Goal: Navigation & Orientation: Find specific page/section

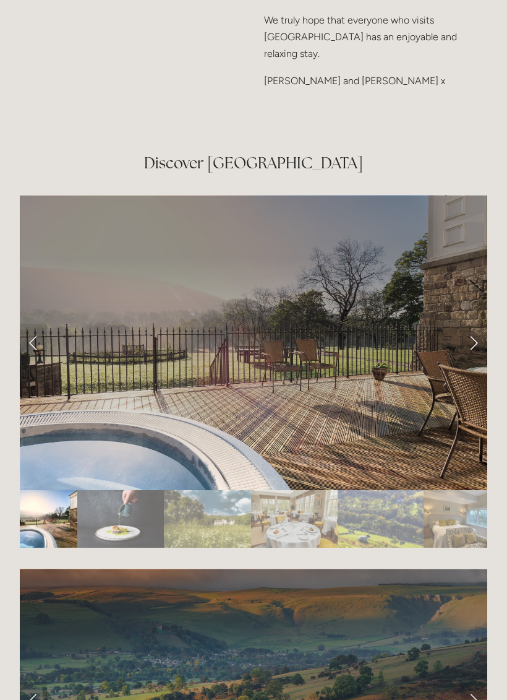
scroll to position [2097, 0]
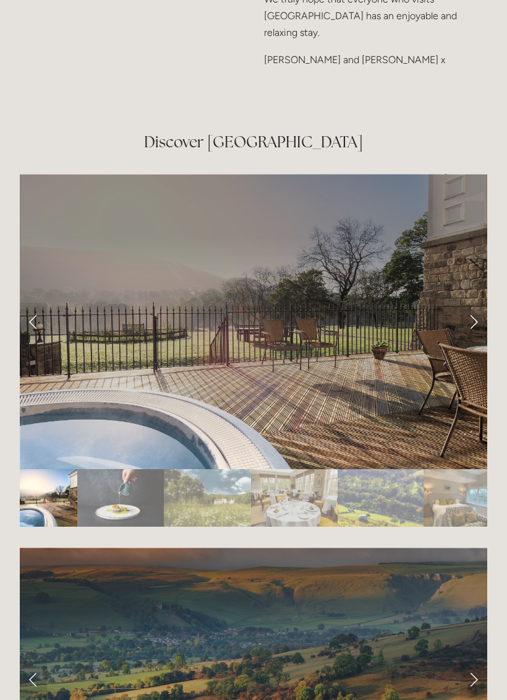
click at [468, 306] on link "Next Slide" at bounding box center [473, 321] width 27 height 37
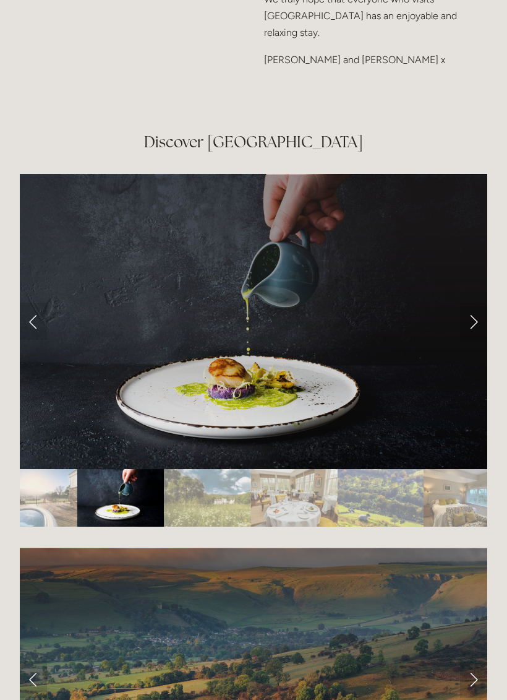
click at [475, 311] on link "Next Slide" at bounding box center [473, 321] width 27 height 37
click at [479, 313] on link "Next Slide" at bounding box center [473, 321] width 27 height 37
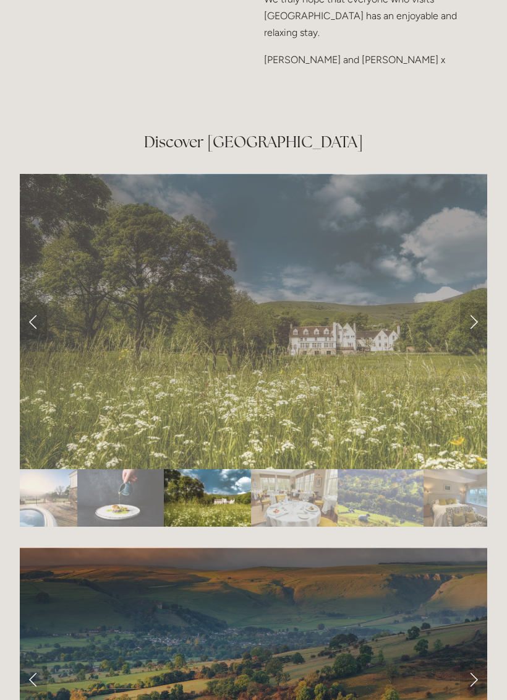
click at [475, 312] on link "Next Slide" at bounding box center [473, 321] width 27 height 37
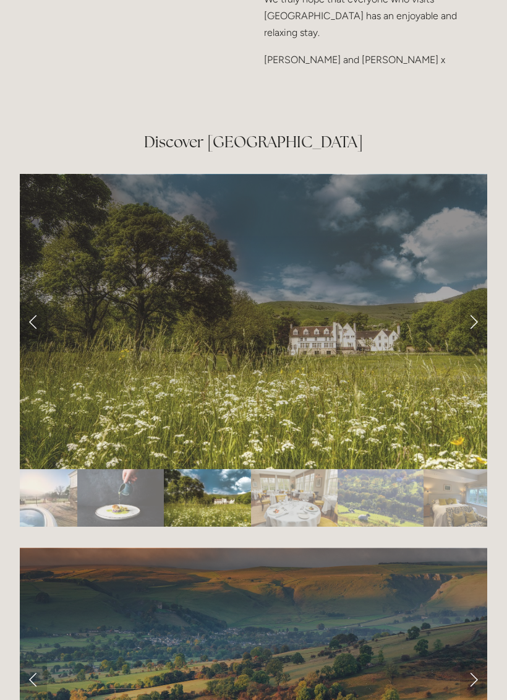
click at [475, 311] on link "Next Slide" at bounding box center [473, 321] width 27 height 37
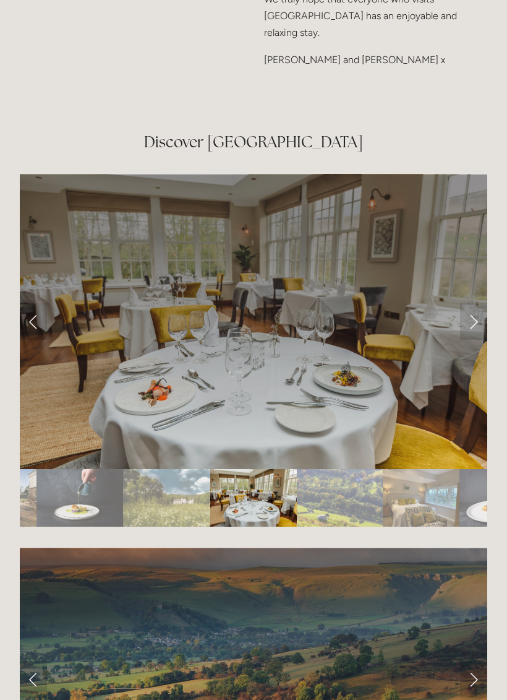
click at [479, 310] on link "Next Slide" at bounding box center [473, 321] width 27 height 37
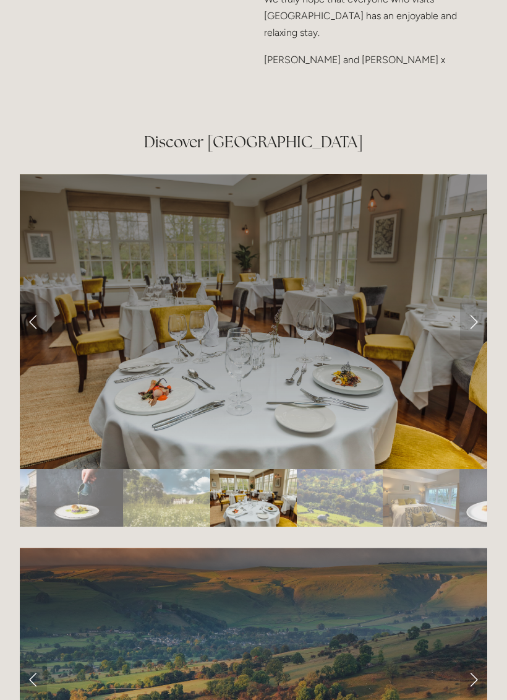
click at [472, 315] on link "Next Slide" at bounding box center [473, 321] width 27 height 37
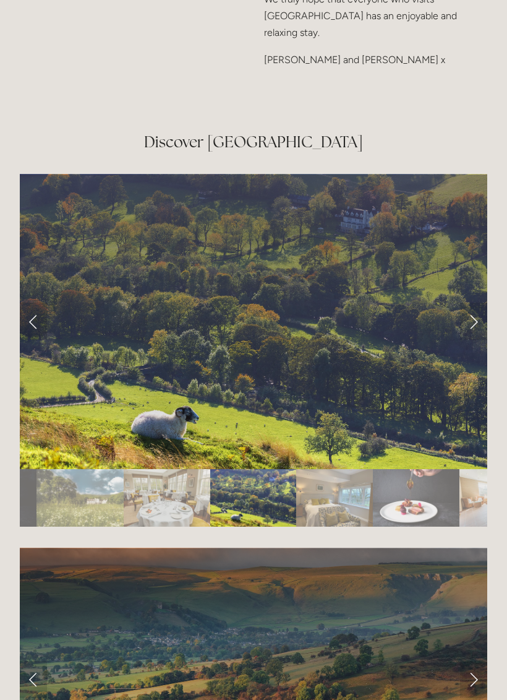
click at [479, 308] on link "Next Slide" at bounding box center [473, 321] width 27 height 37
click at [481, 307] on link "Next Slide" at bounding box center [473, 321] width 27 height 37
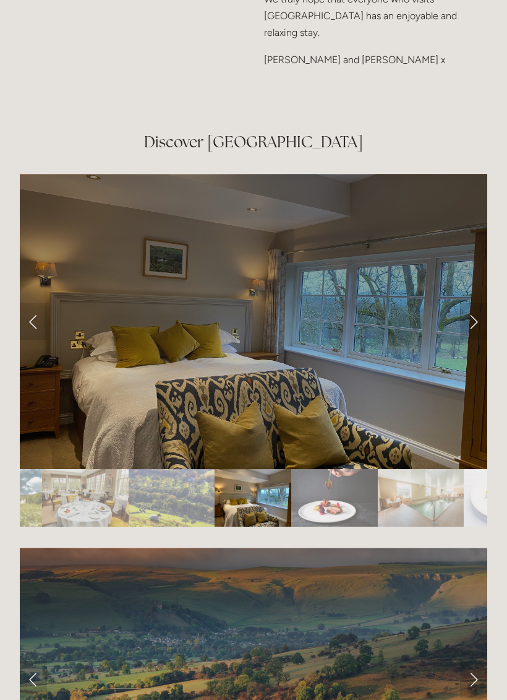
click at [477, 309] on link "Next Slide" at bounding box center [473, 321] width 27 height 37
click at [475, 308] on link "Next Slide" at bounding box center [473, 321] width 27 height 37
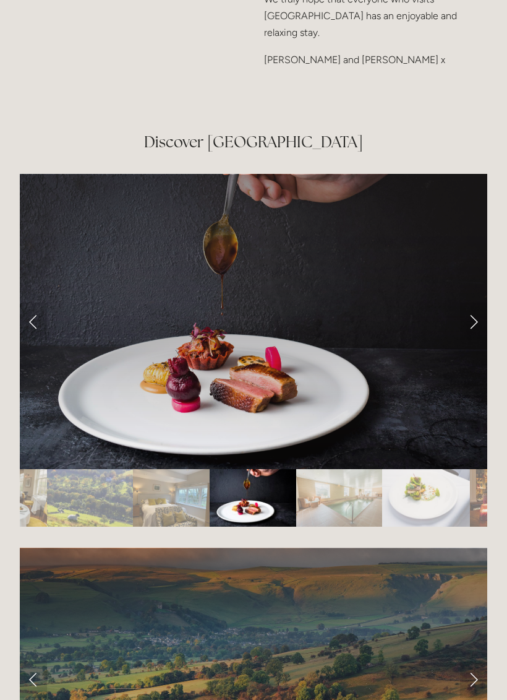
click at [481, 311] on link "Next Slide" at bounding box center [473, 321] width 27 height 37
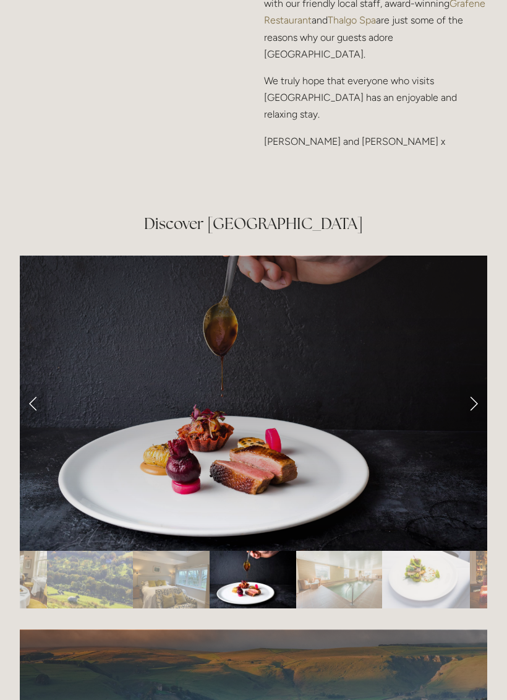
scroll to position [2035, 0]
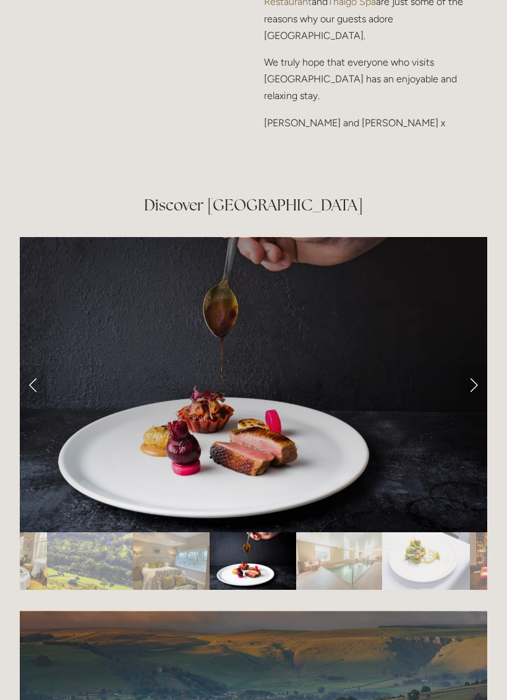
click at [471, 373] on link "Next Slide" at bounding box center [473, 384] width 27 height 37
click at [475, 381] on link "Next Slide" at bounding box center [473, 384] width 27 height 37
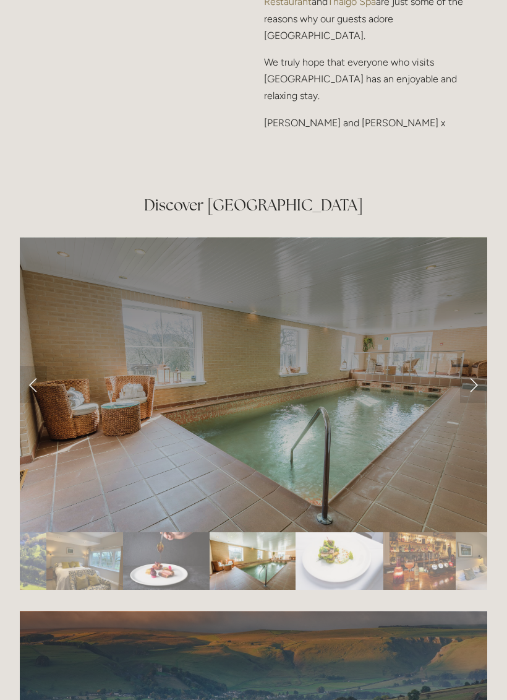
click at [471, 369] on link "Next Slide" at bounding box center [473, 384] width 27 height 37
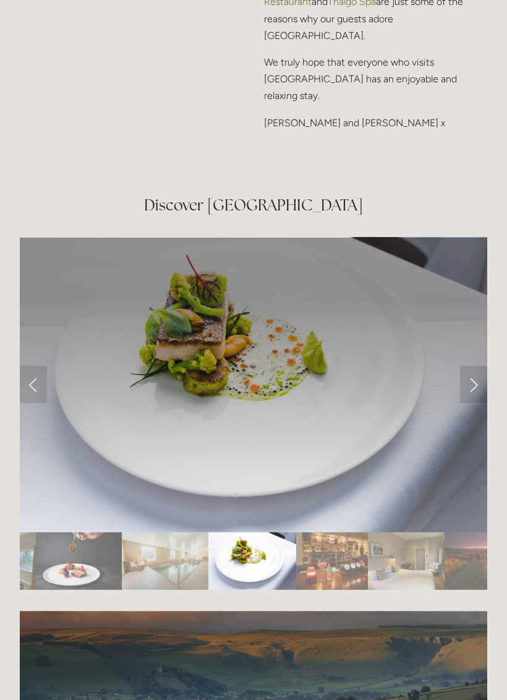
click at [471, 374] on link "Next Slide" at bounding box center [473, 384] width 27 height 37
click at [466, 372] on link "Next Slide" at bounding box center [473, 384] width 27 height 37
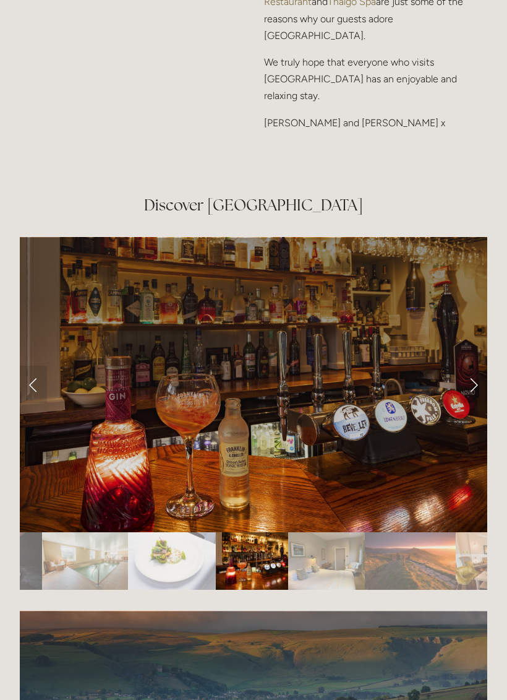
click at [475, 369] on link "Next Slide" at bounding box center [473, 384] width 27 height 37
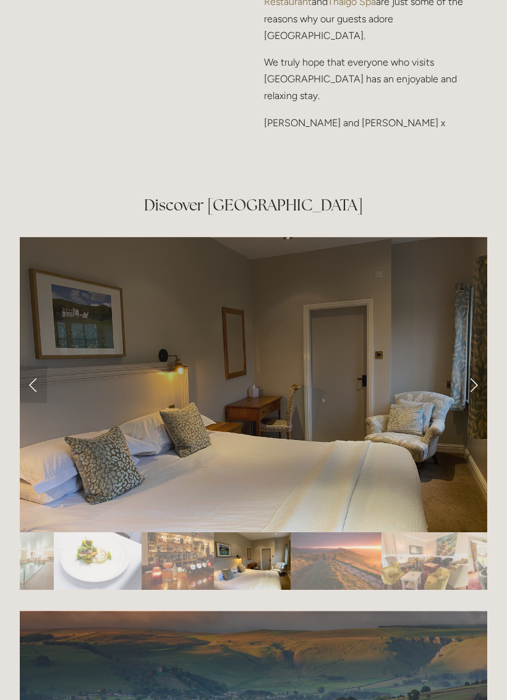
click at [472, 372] on link "Next Slide" at bounding box center [473, 384] width 27 height 37
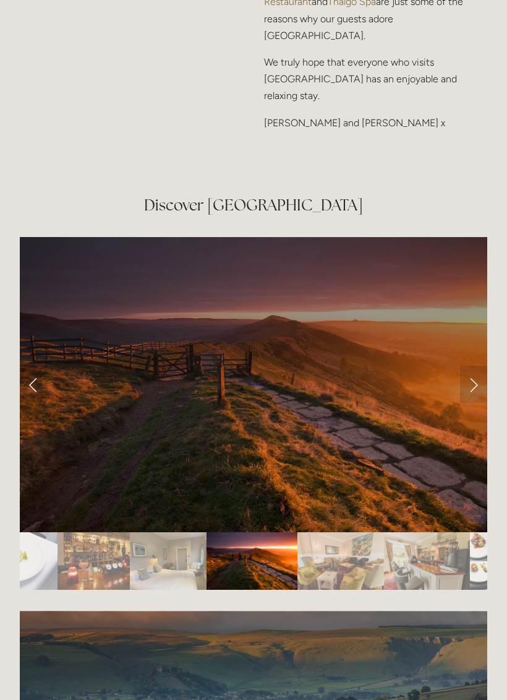
click at [475, 372] on link "Next Slide" at bounding box center [473, 384] width 27 height 37
click at [481, 370] on link "Next Slide" at bounding box center [473, 384] width 27 height 37
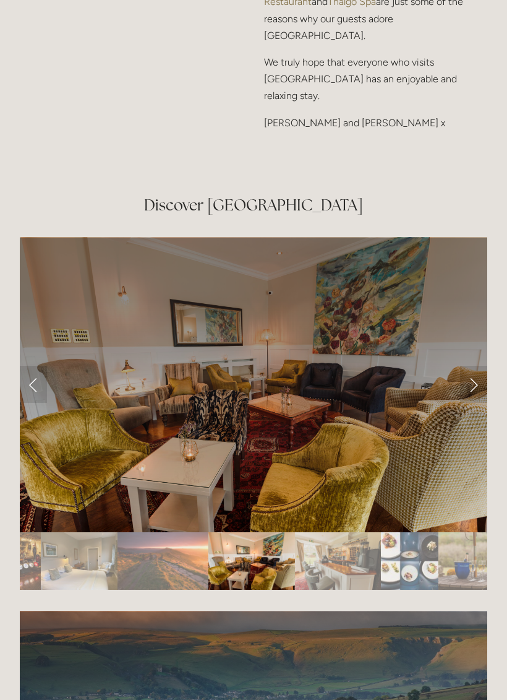
click at [474, 372] on link "Next Slide" at bounding box center [473, 384] width 27 height 37
click at [471, 372] on link "Next Slide" at bounding box center [473, 384] width 27 height 37
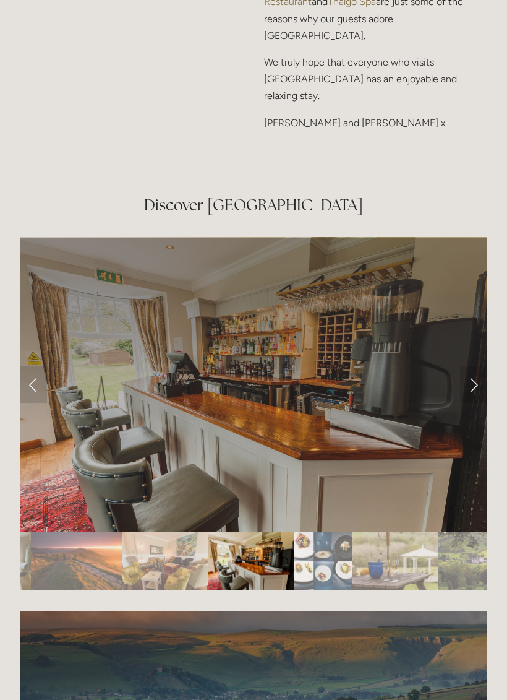
click at [474, 371] on link "Next Slide" at bounding box center [473, 384] width 27 height 37
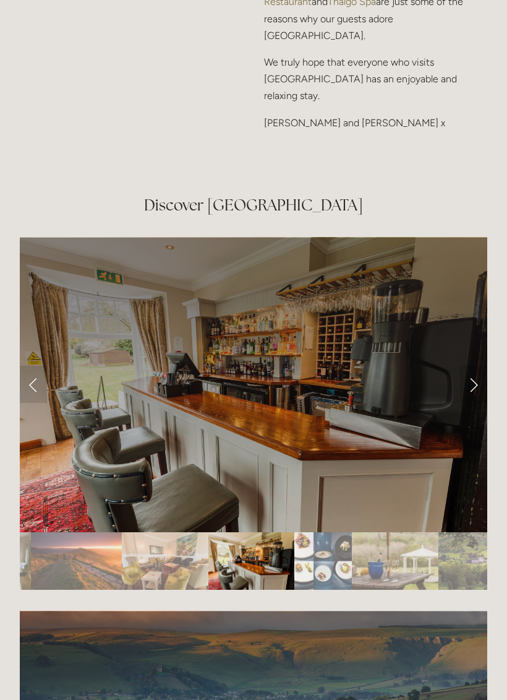
click at [478, 372] on link "Next Slide" at bounding box center [473, 384] width 27 height 37
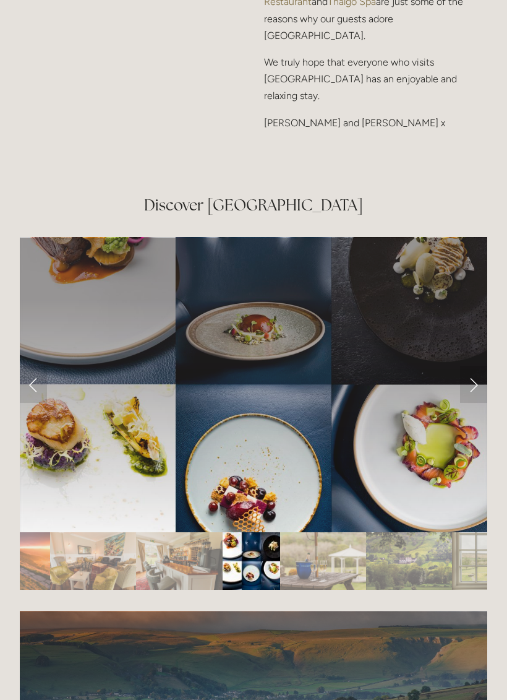
click at [471, 373] on link "Next Slide" at bounding box center [473, 384] width 27 height 37
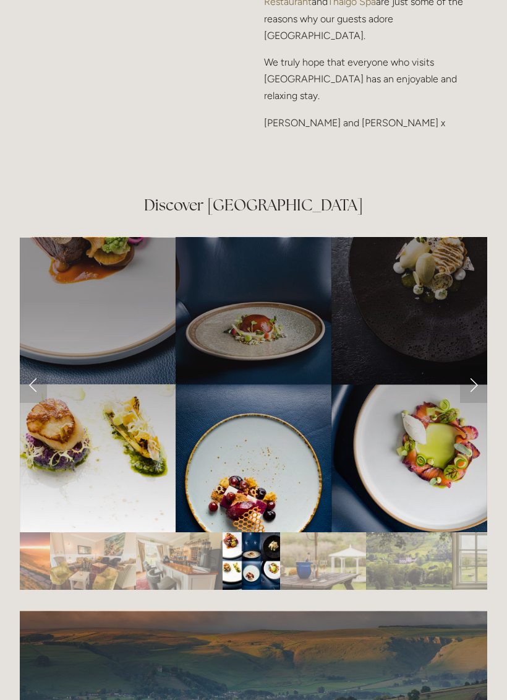
click at [477, 369] on link "Next Slide" at bounding box center [473, 384] width 27 height 37
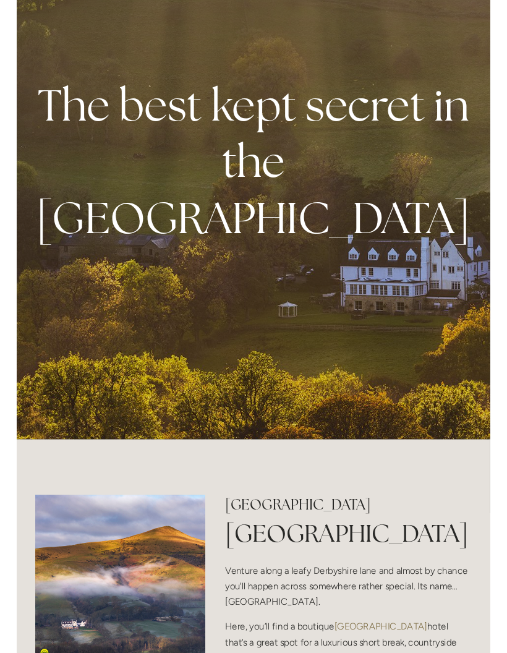
scroll to position [0, 0]
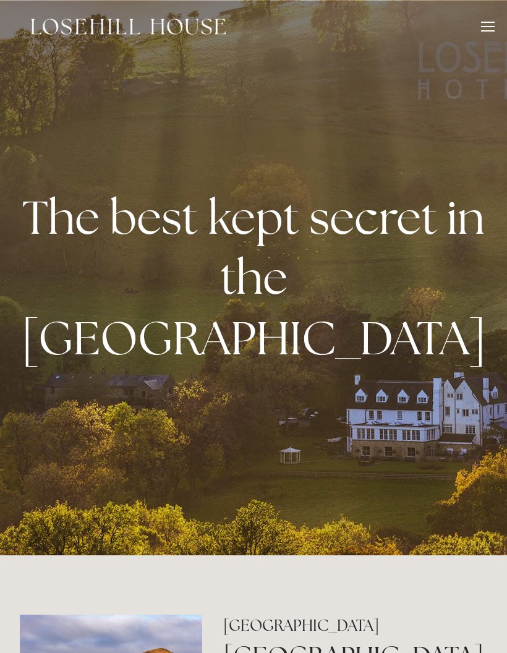
click at [481, 25] on div at bounding box center [488, 29] width 14 height 14
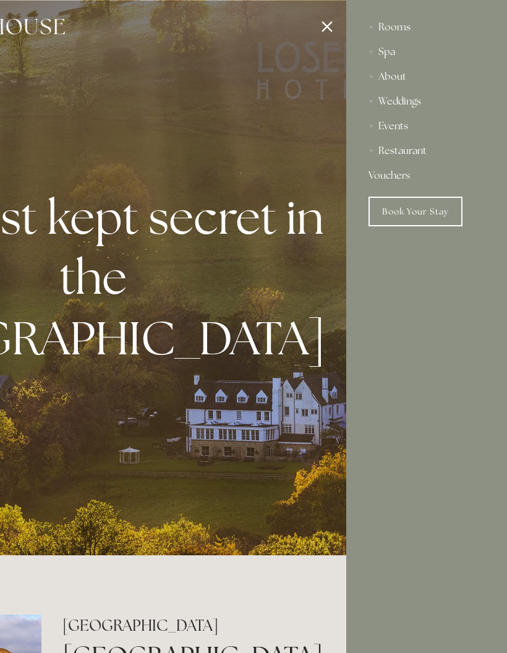
click at [409, 204] on link "Book Your Stay" at bounding box center [416, 212] width 94 height 30
